Goal: Check status: Check status

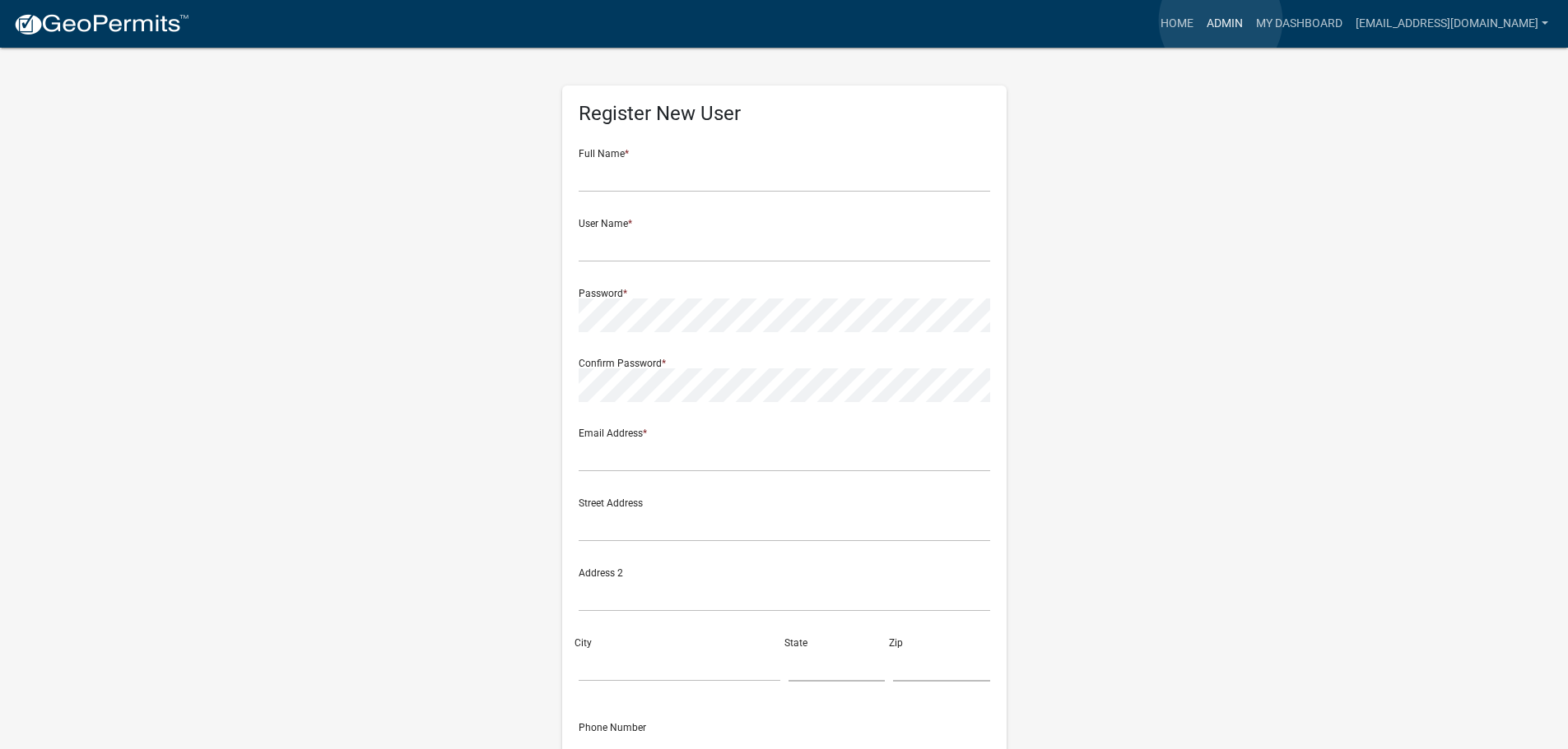
click at [1221, 20] on link "Admin" at bounding box center [1224, 24] width 49 height 32
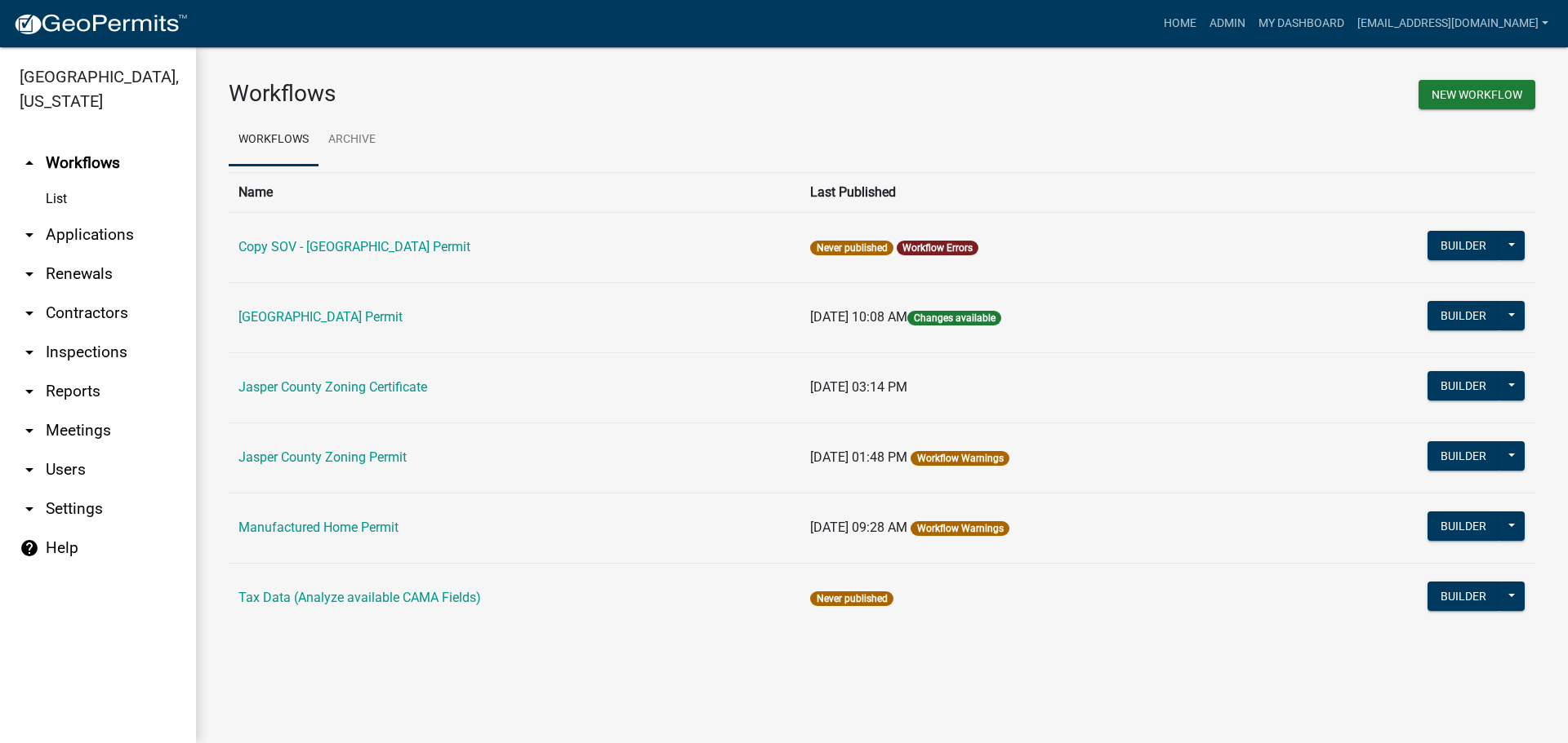
click at [97, 238] on link "arrow_drop_down Applications" at bounding box center [98, 235] width 196 height 39
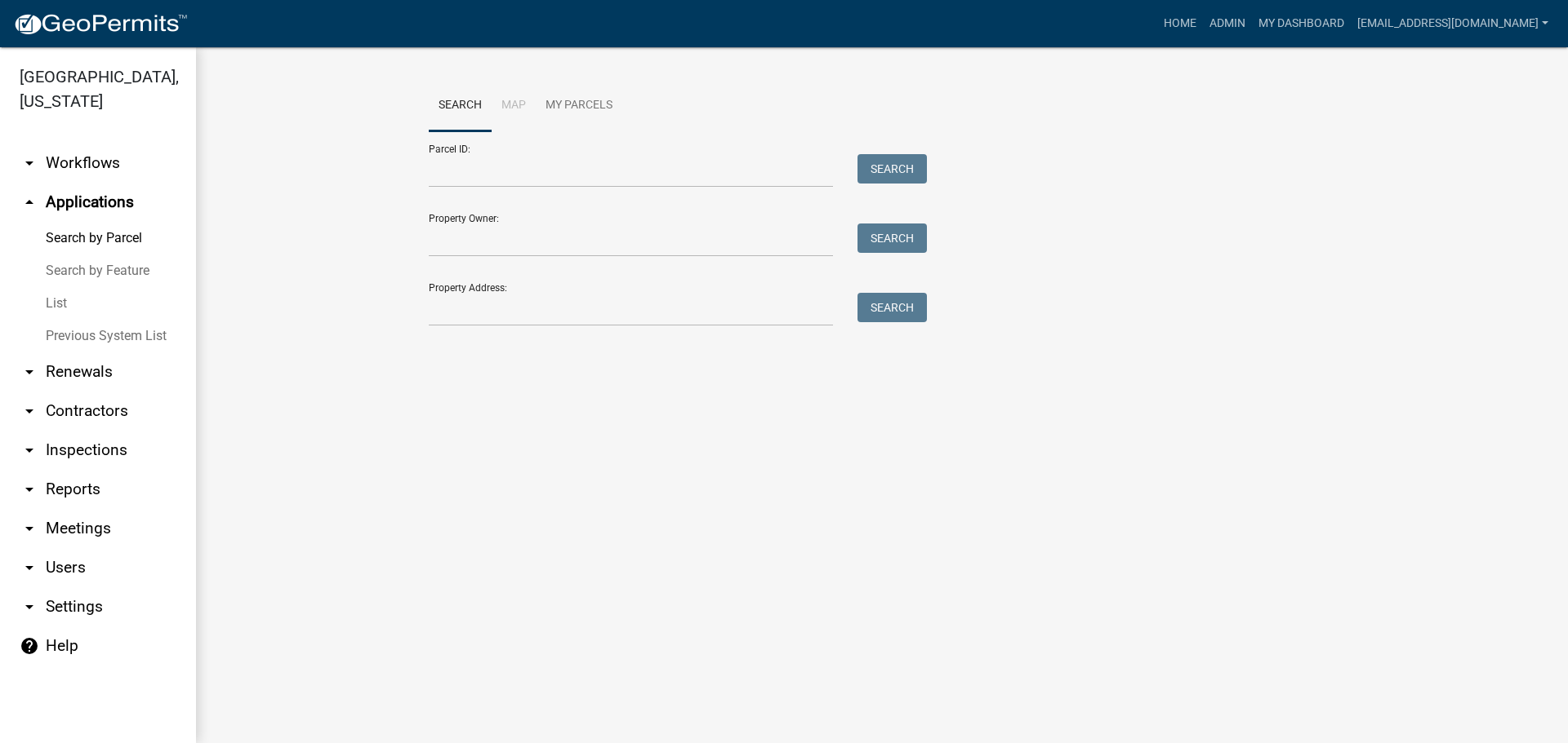
click at [54, 302] on link "List" at bounding box center [98, 303] width 196 height 32
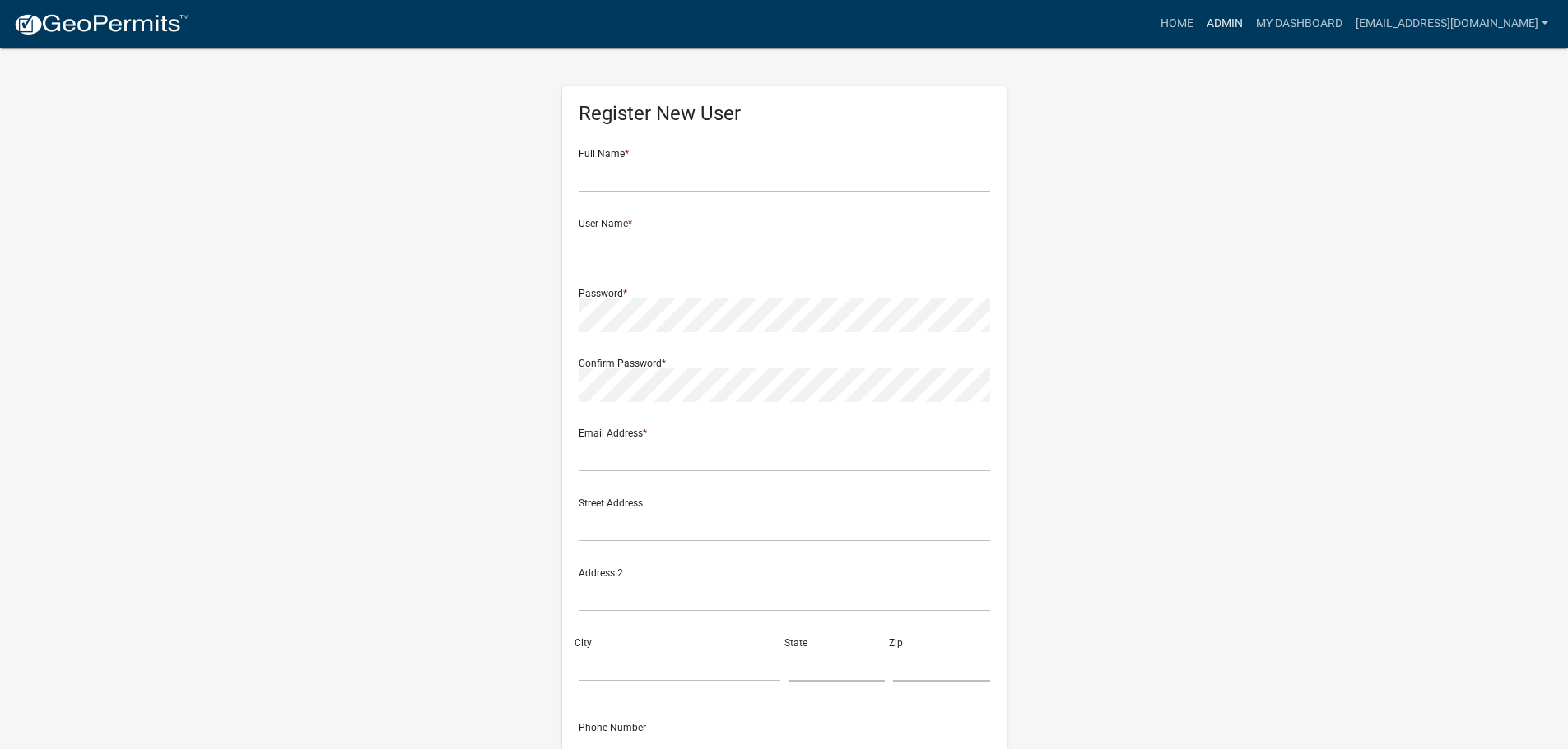
click at [1217, 19] on link "Admin" at bounding box center [1224, 24] width 49 height 32
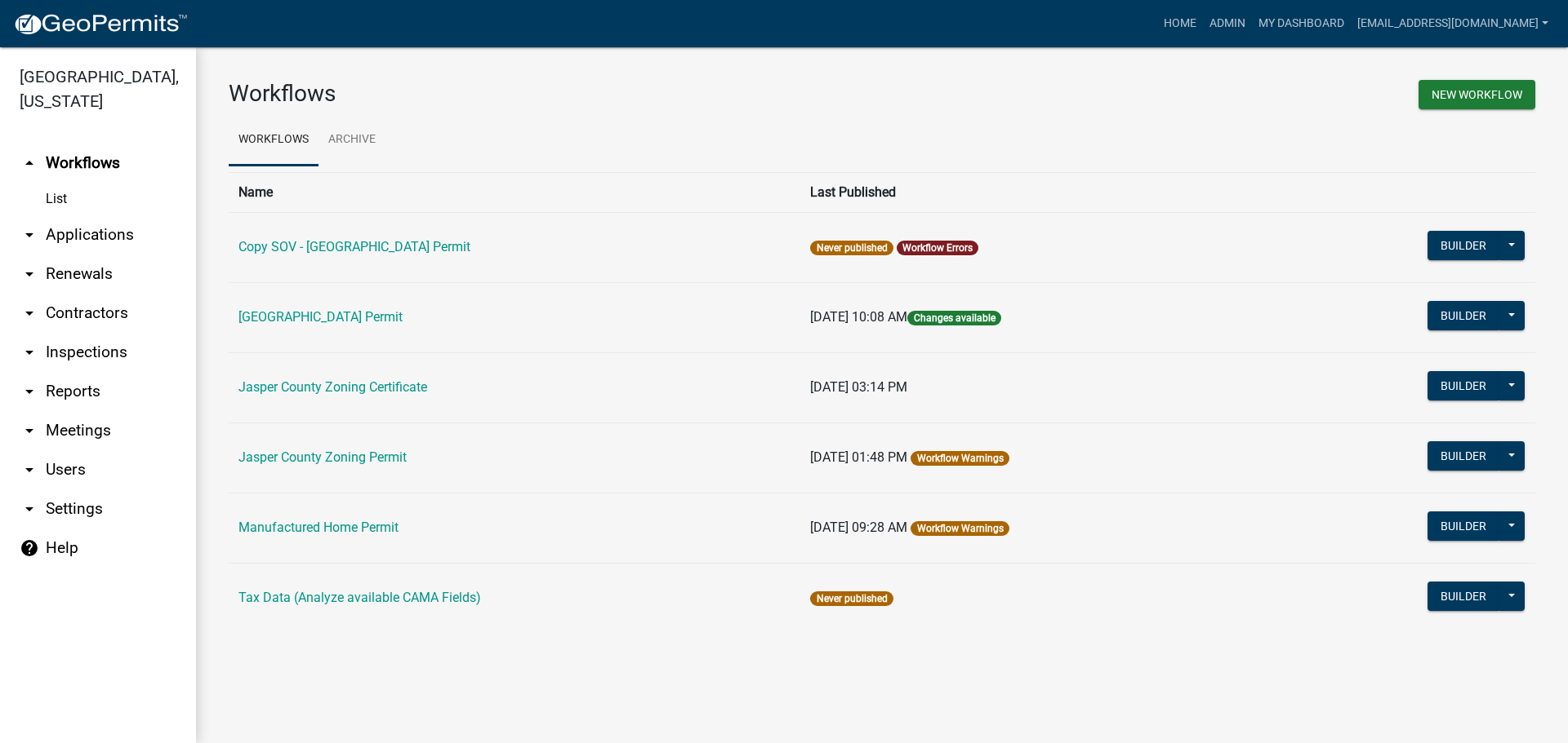
click at [46, 236] on link "arrow_drop_down Applications" at bounding box center [98, 235] width 196 height 39
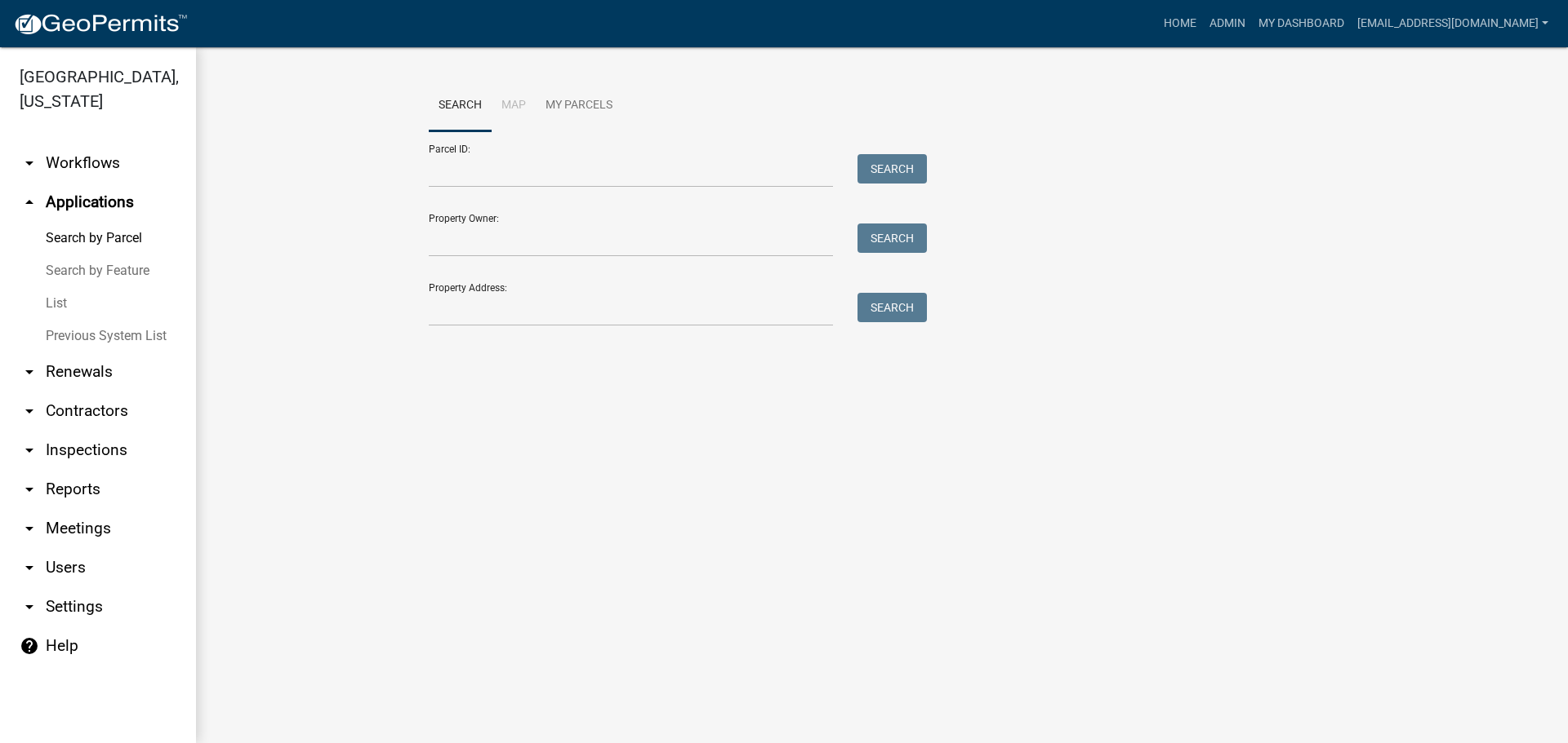
click at [56, 310] on link "List" at bounding box center [98, 303] width 196 height 32
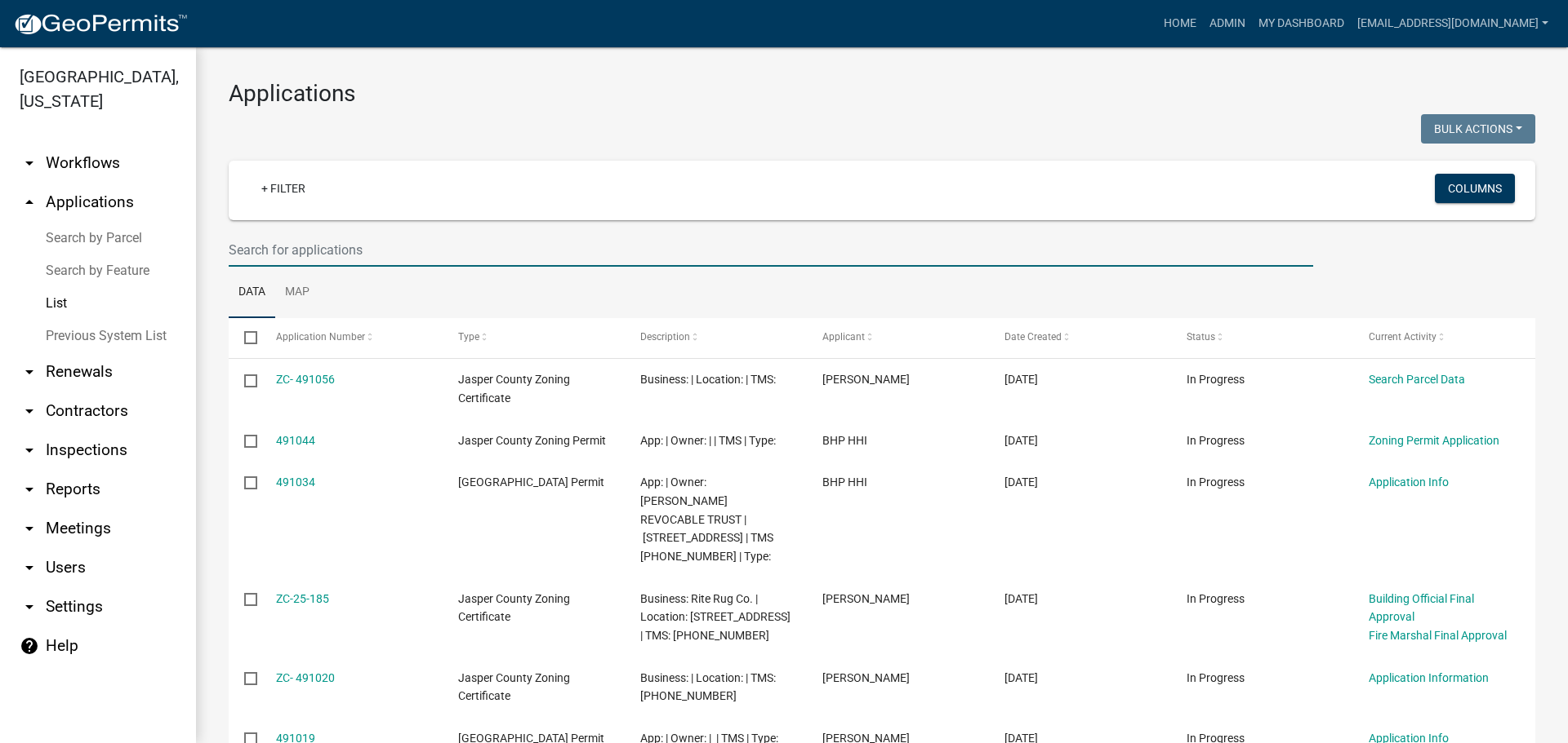
click at [385, 257] on input "text" at bounding box center [770, 250] width 1085 height 33
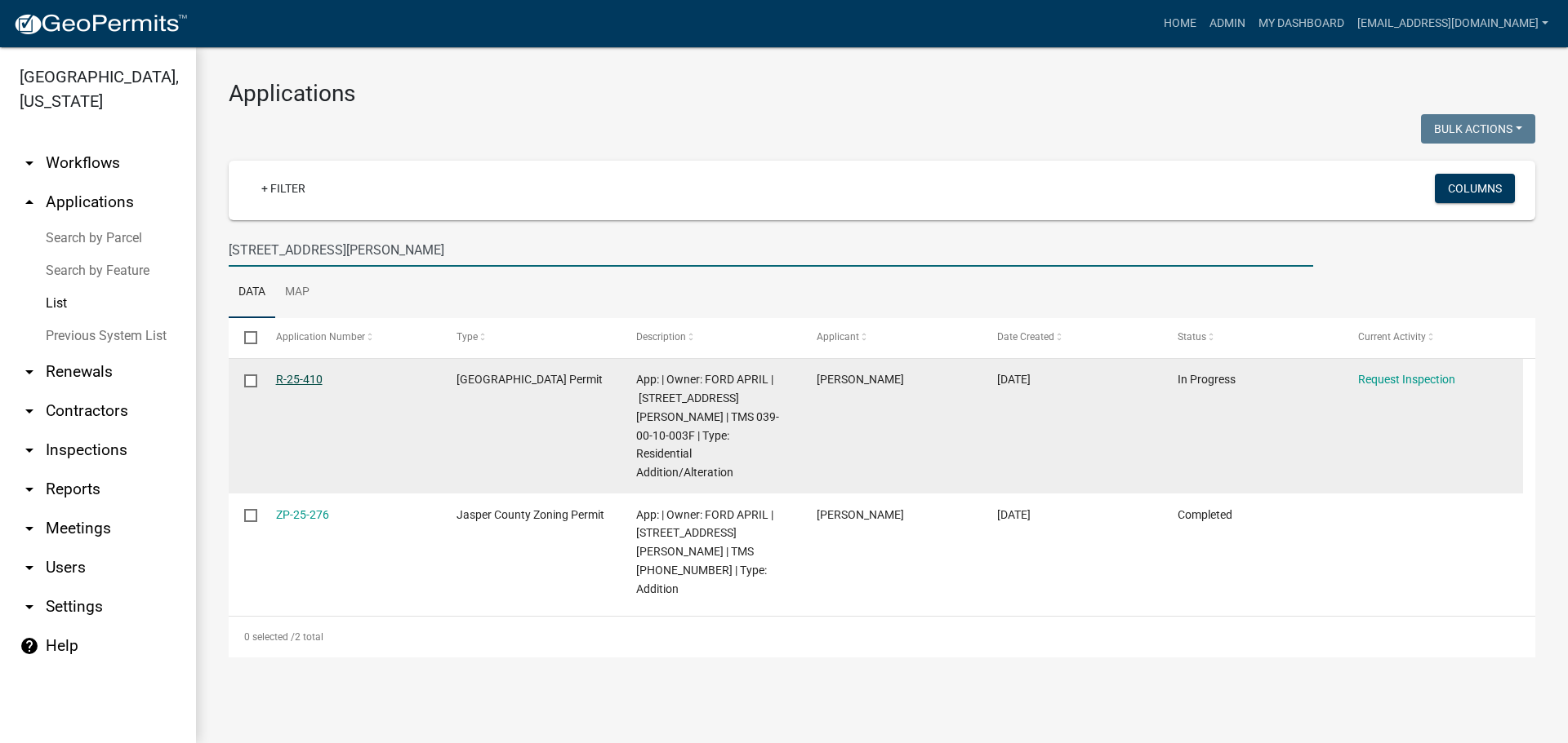
type input "[STREET_ADDRESS][PERSON_NAME]"
click at [284, 378] on link "R-25-410" at bounding box center [298, 379] width 46 height 13
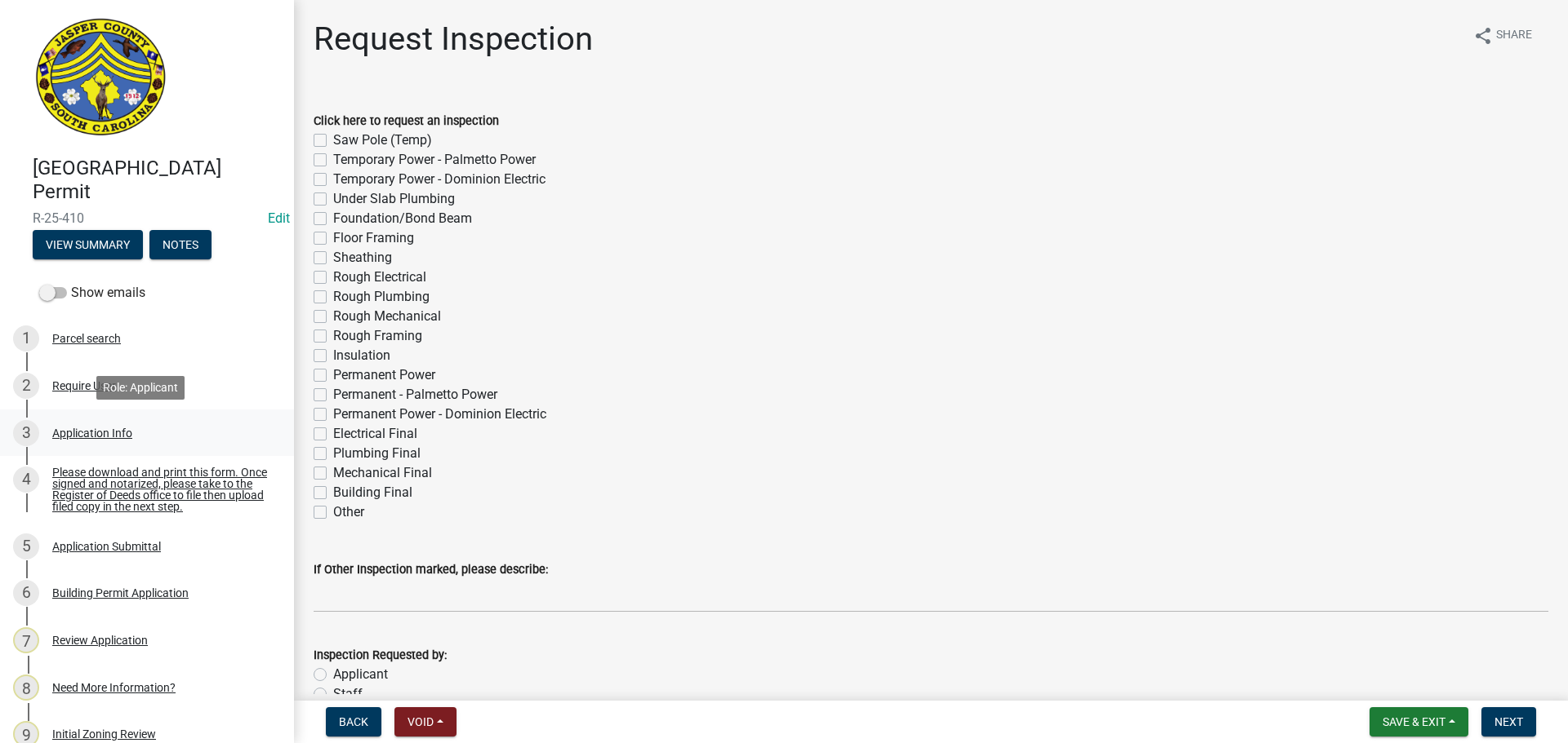
click at [78, 436] on div "Application Info" at bounding box center [92, 433] width 80 height 11
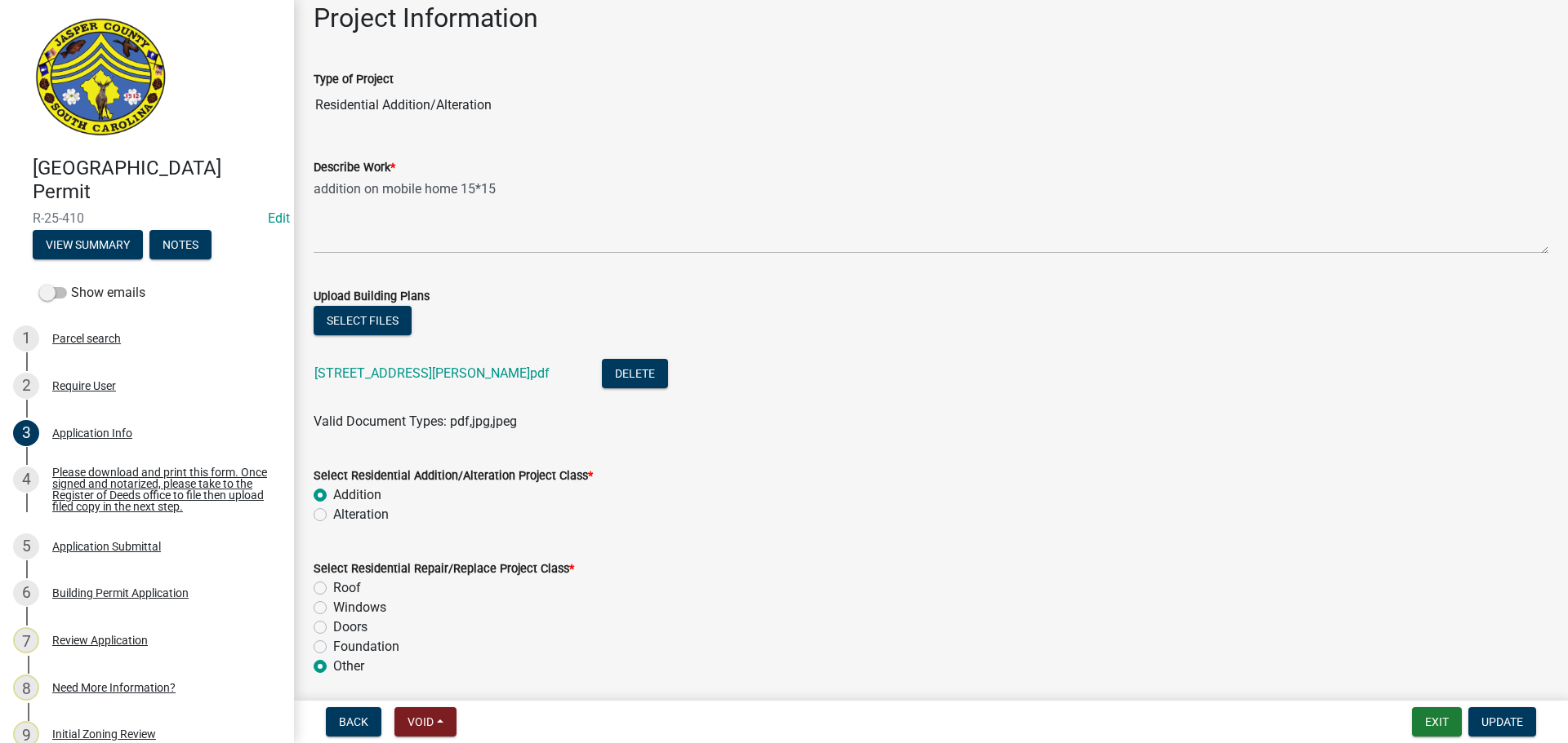
scroll to position [1959, 0]
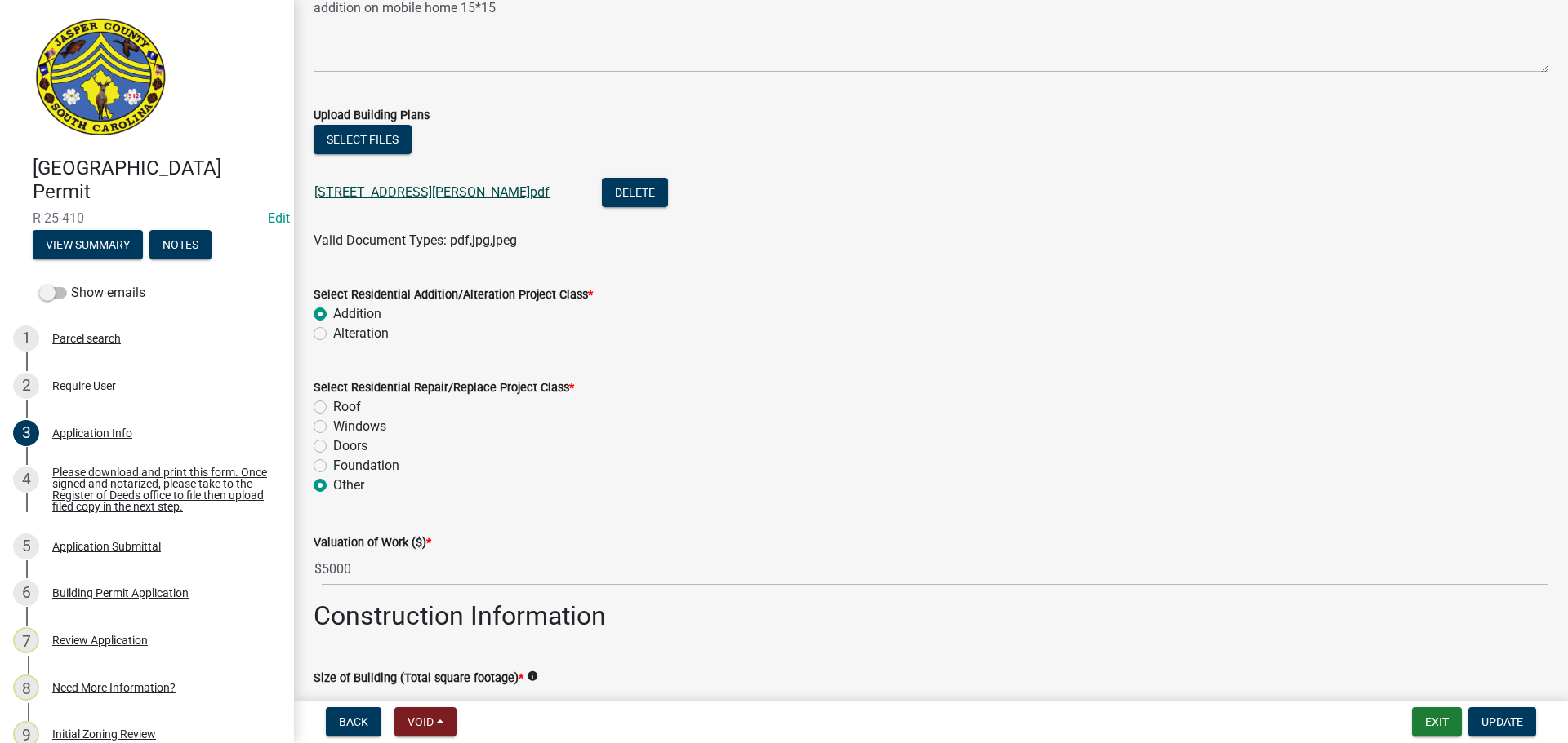
click at [347, 195] on link "[STREET_ADDRESS][PERSON_NAME]pdf" at bounding box center [431, 192] width 235 height 16
